Goal: Navigation & Orientation: Understand site structure

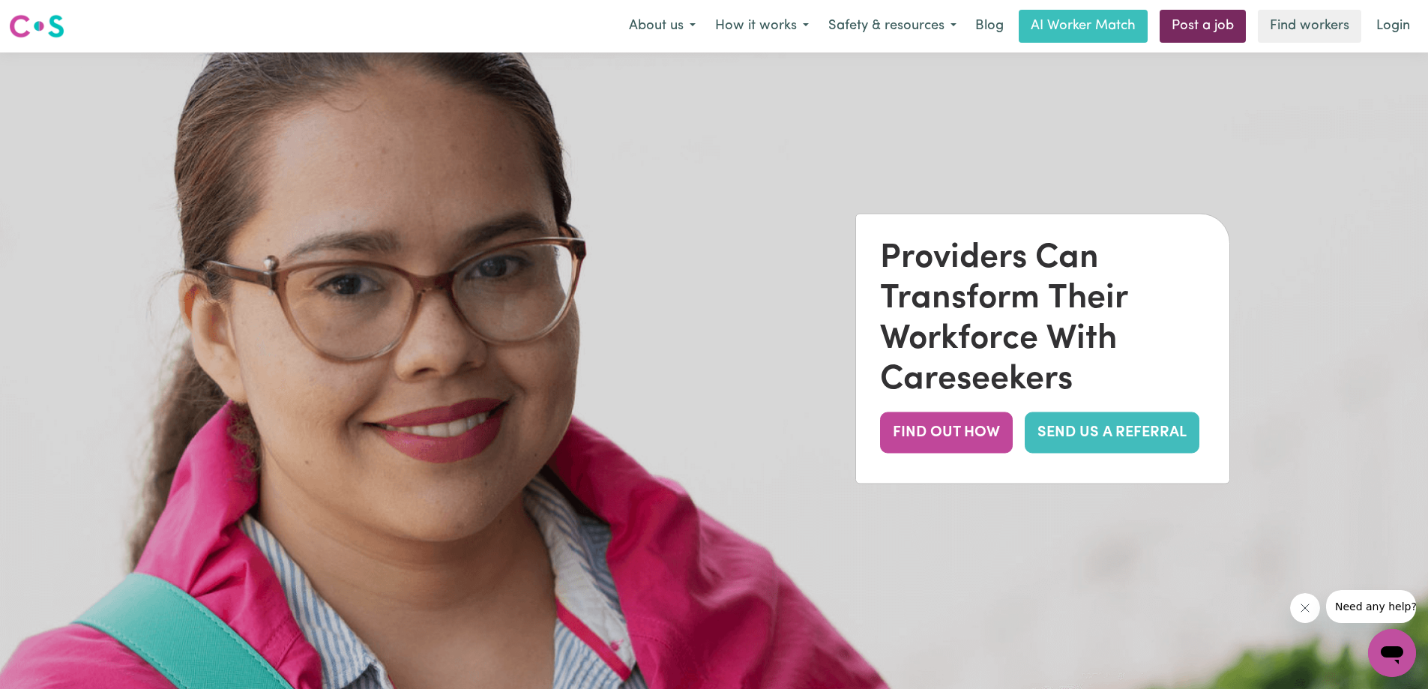
click at [1198, 33] on link "Post a job" at bounding box center [1202, 26] width 86 height 33
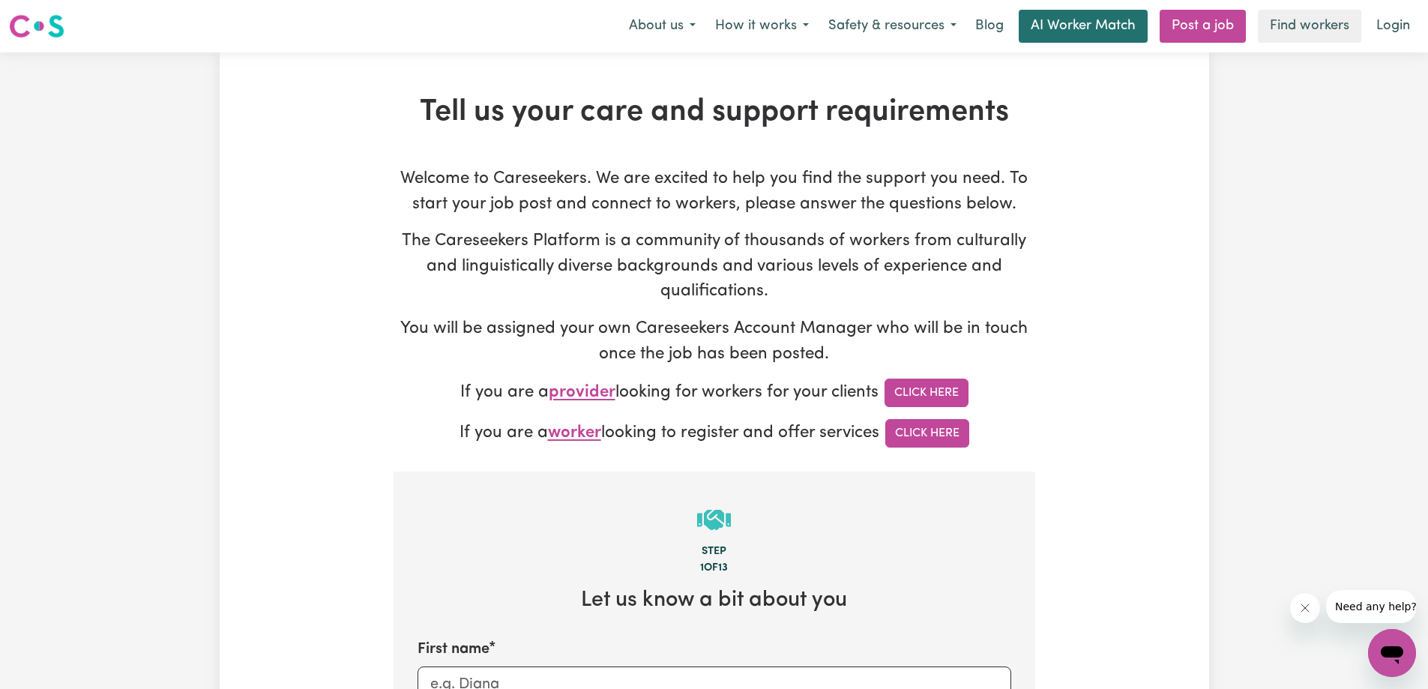
click at [1081, 16] on link "AI Worker Match" at bounding box center [1082, 26] width 129 height 33
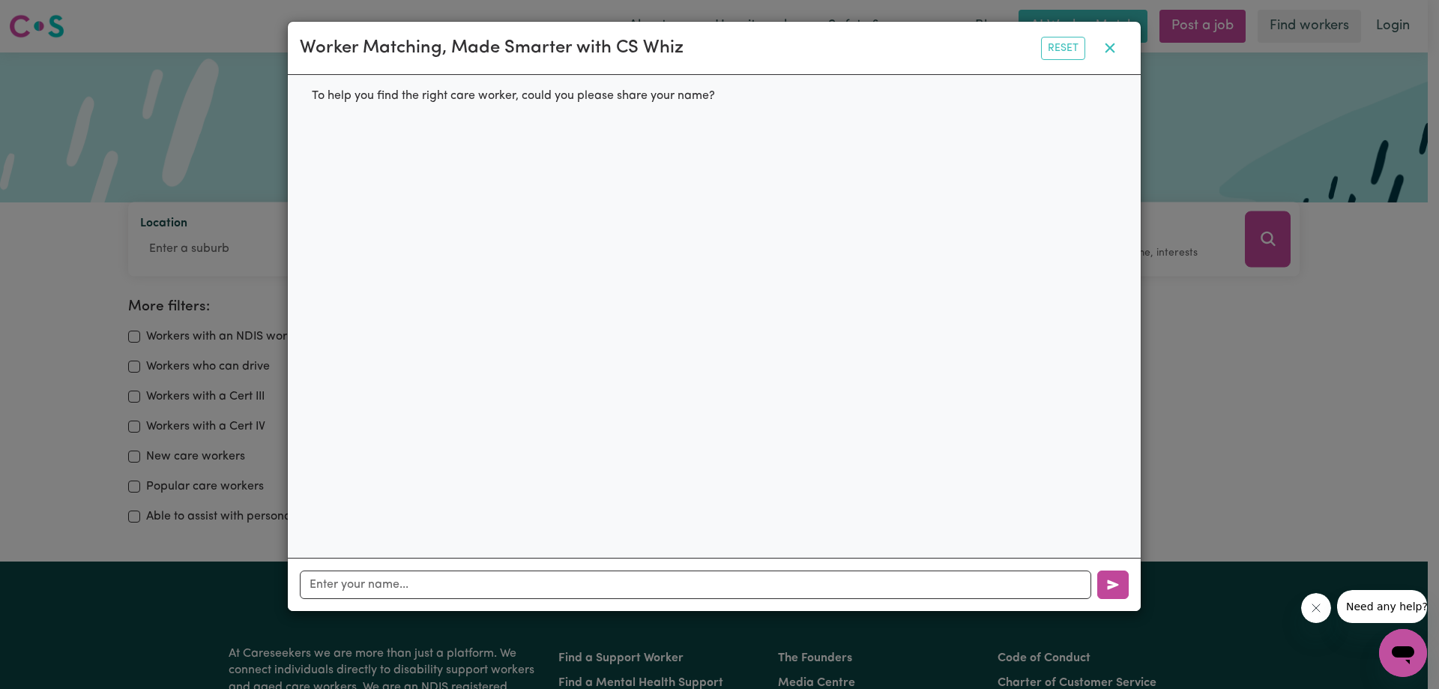
click at [1108, 52] on icon "button" at bounding box center [1110, 48] width 18 height 18
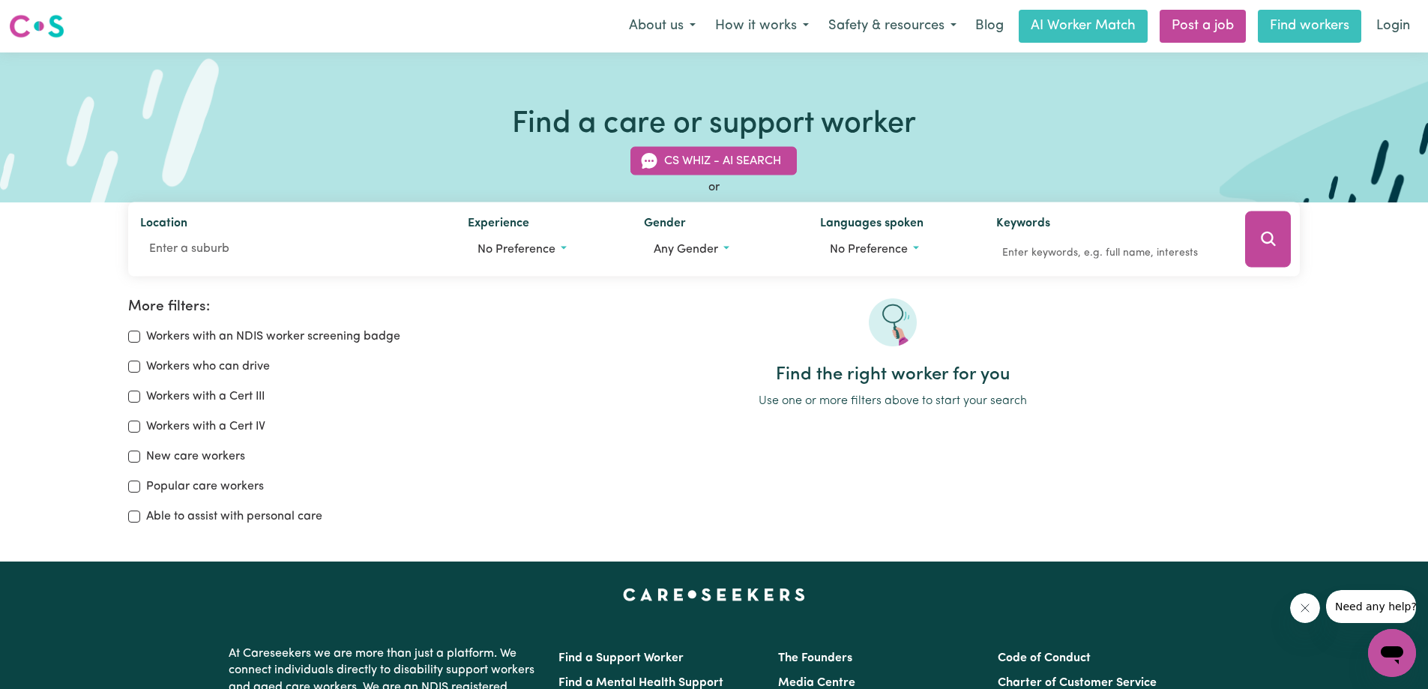
click at [1309, 25] on link "Find workers" at bounding box center [1309, 26] width 103 height 33
click at [1288, 34] on link "Find workers" at bounding box center [1309, 26] width 103 height 33
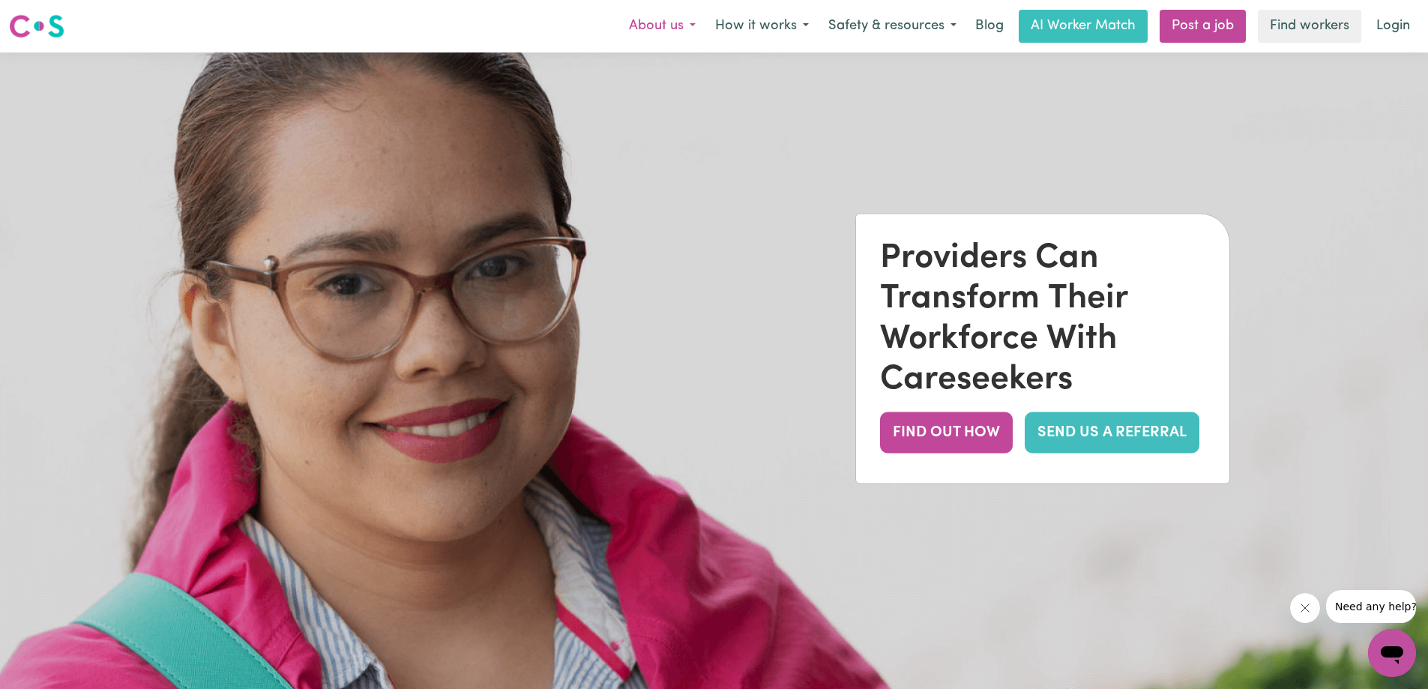
click at [673, 34] on button "About us" at bounding box center [662, 25] width 86 height 31
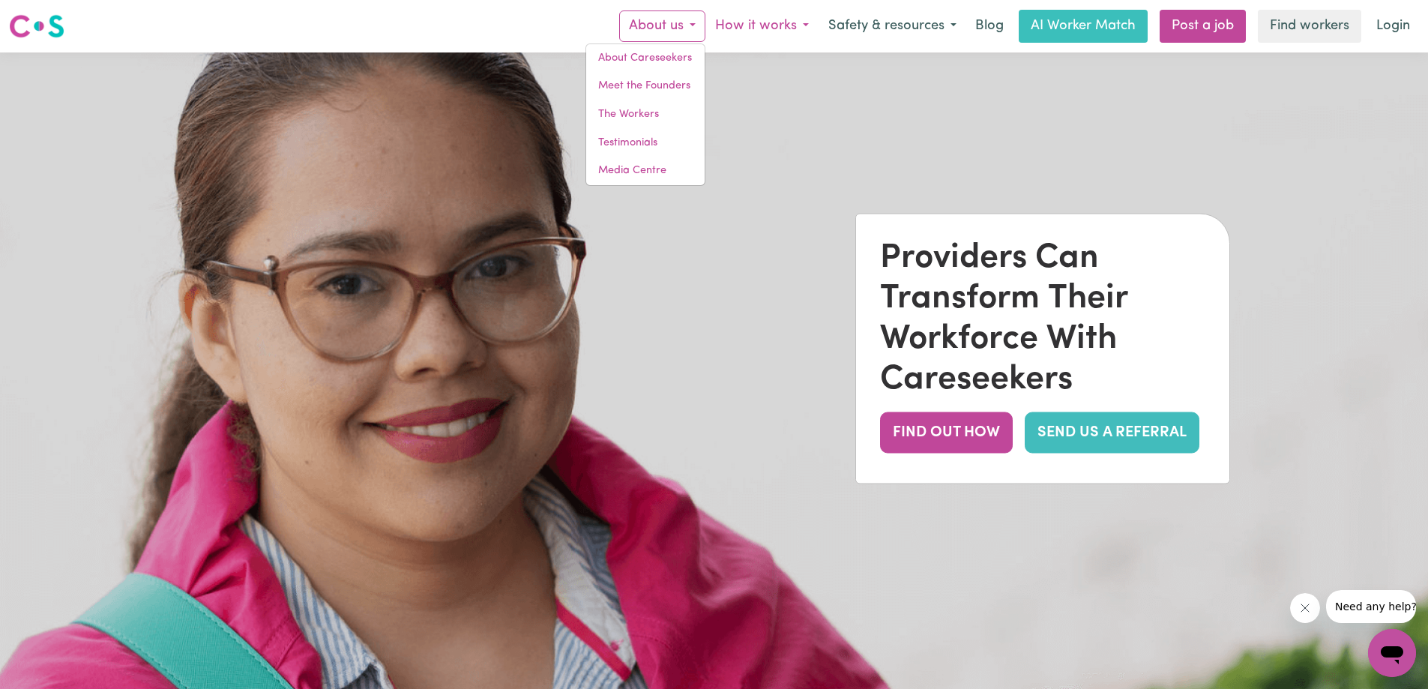
click at [753, 33] on button "How it works" at bounding box center [761, 25] width 113 height 31
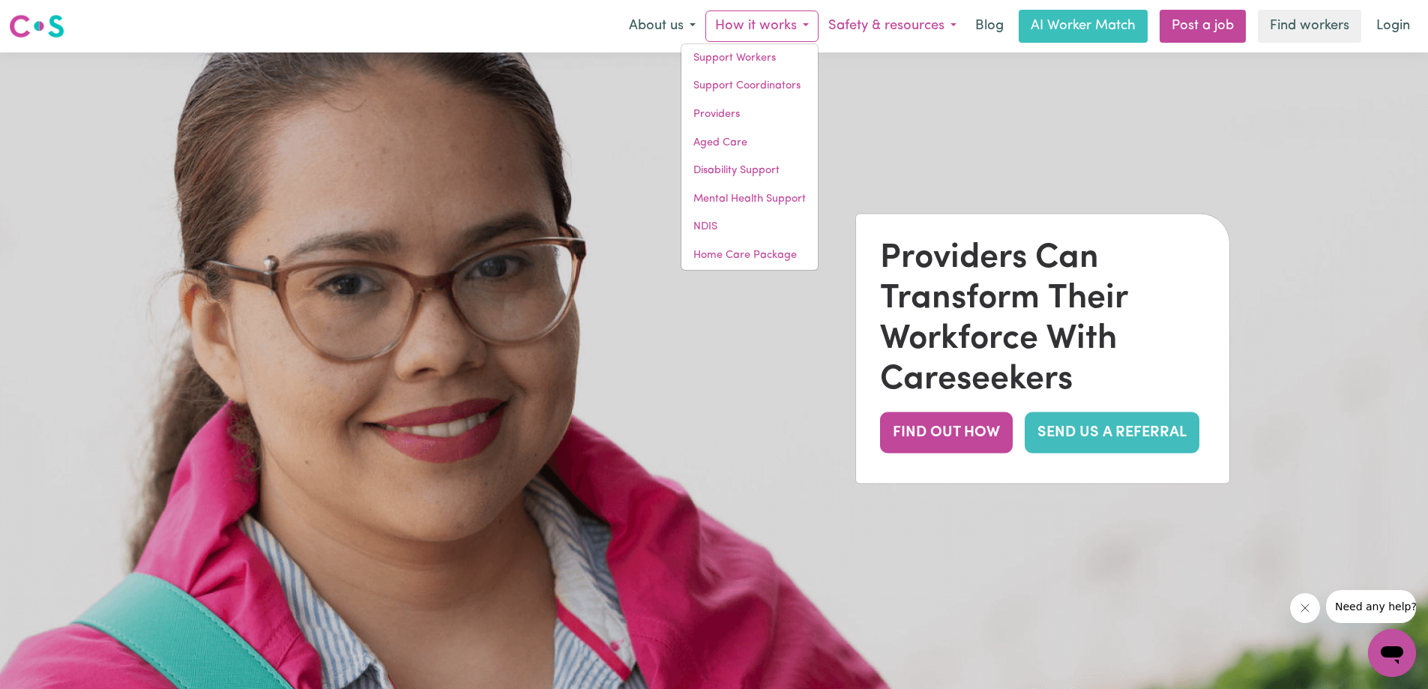
click at [912, 28] on button "Safety & resources" at bounding box center [892, 25] width 148 height 31
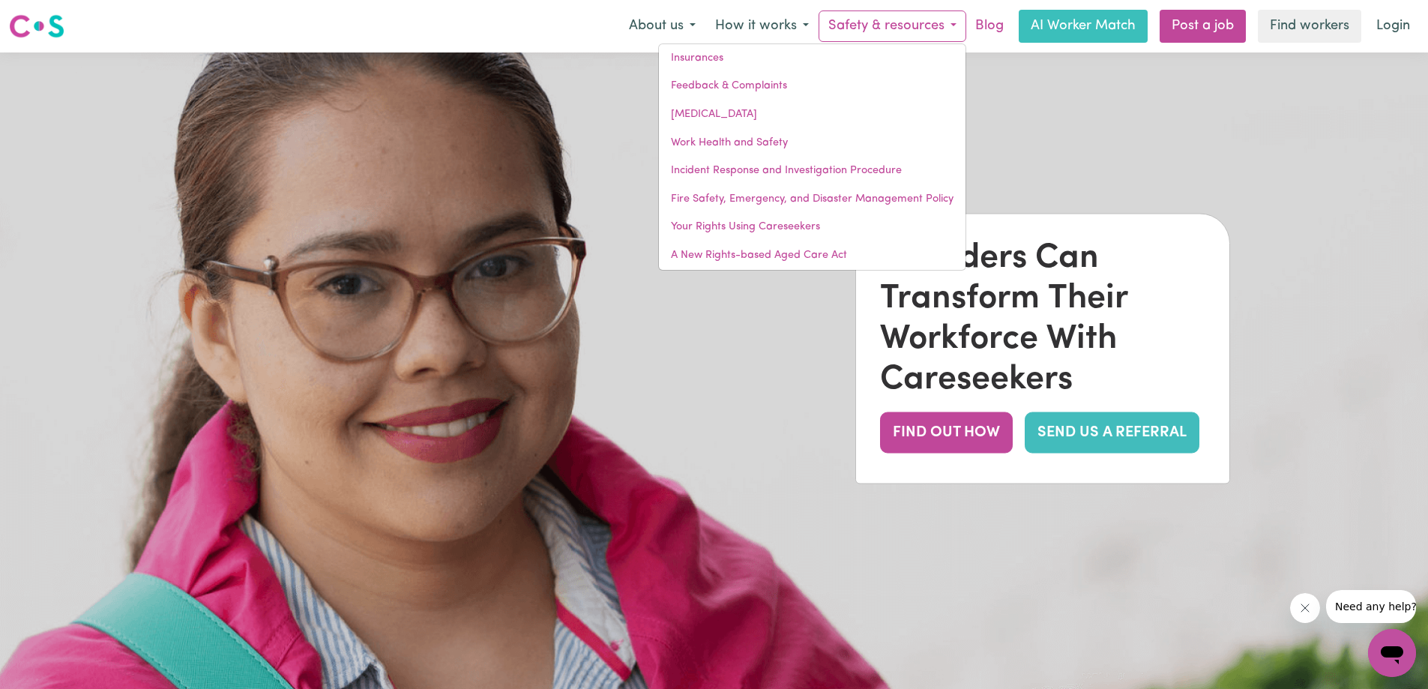
click at [984, 31] on link "Blog" at bounding box center [989, 26] width 46 height 33
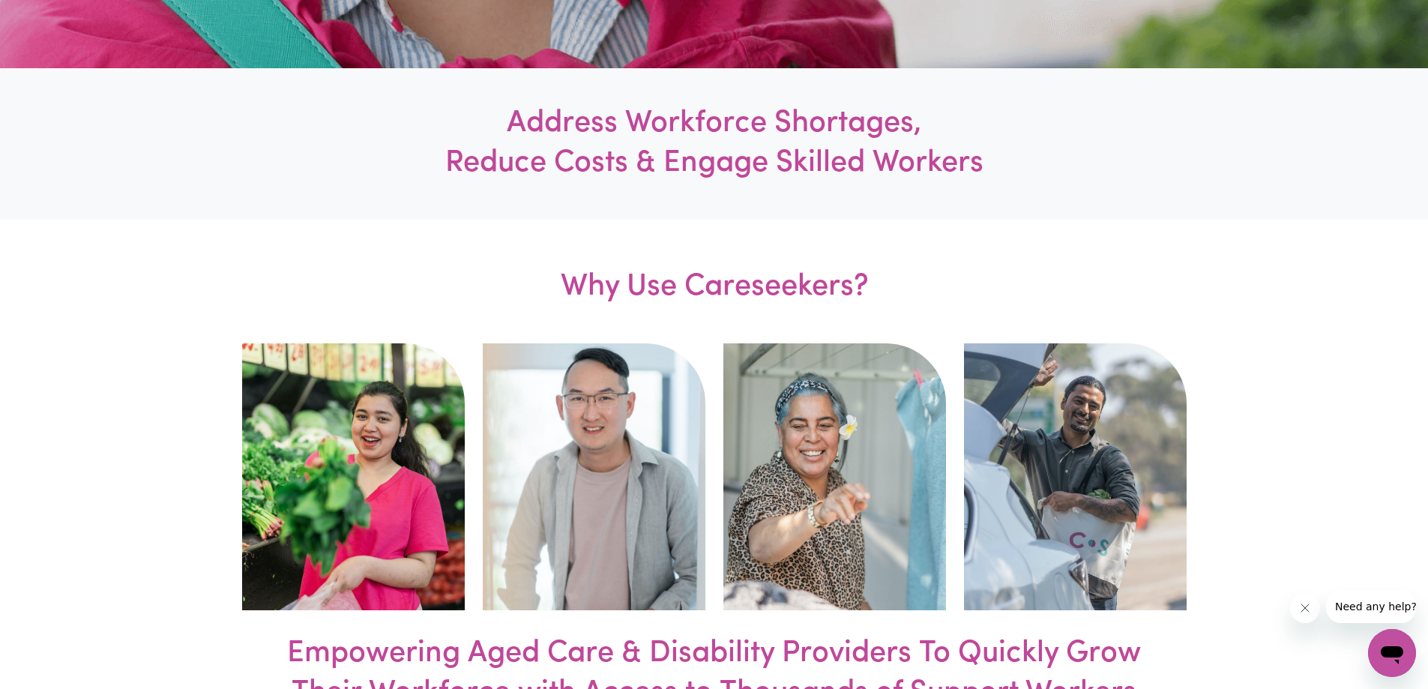
scroll to position [749, 0]
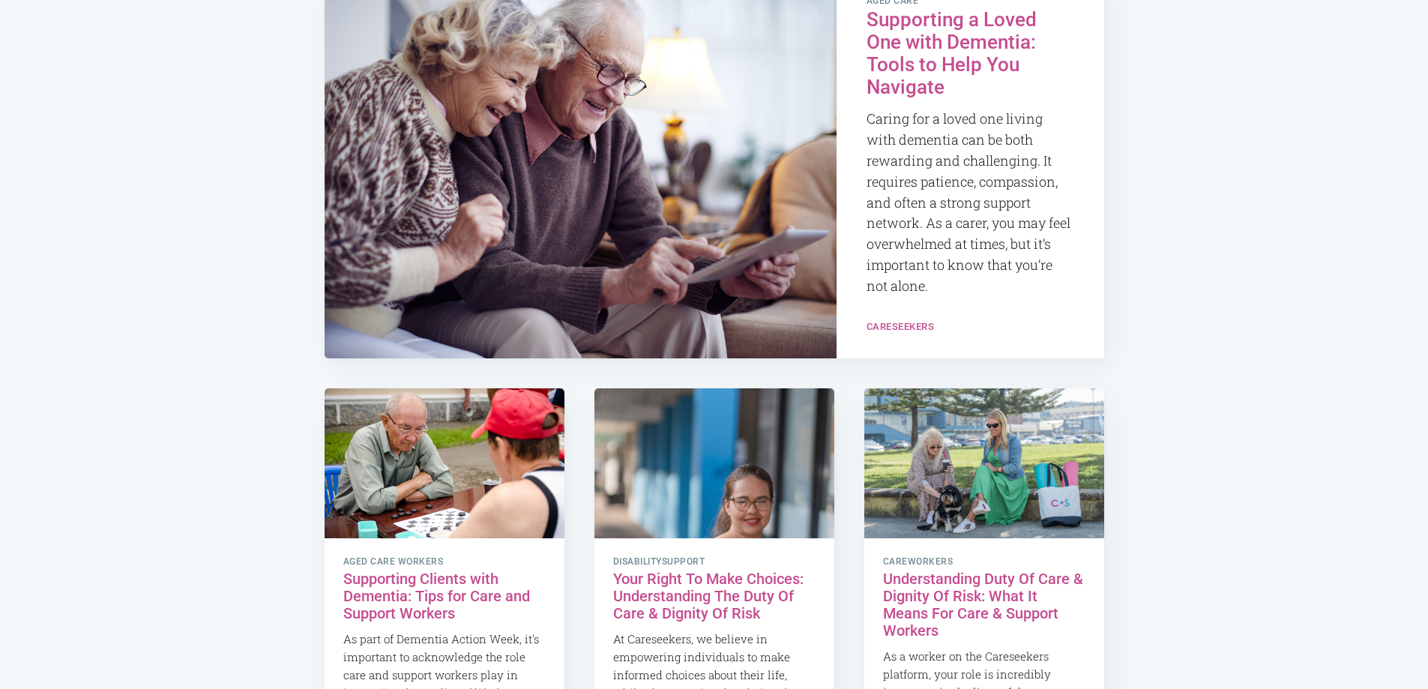
scroll to position [1649, 0]
